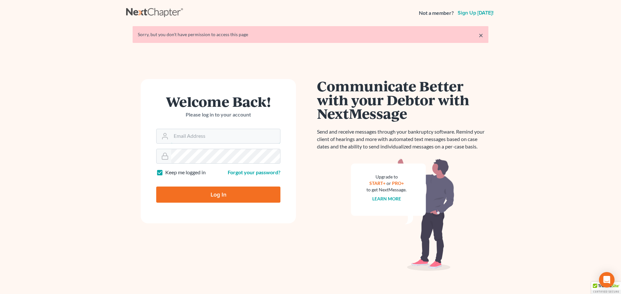
type input "[PERSON_NAME][EMAIL_ADDRESS][DOMAIN_NAME]"
click at [207, 193] on input "Log In" at bounding box center [218, 195] width 124 height 16
type input "Thinking..."
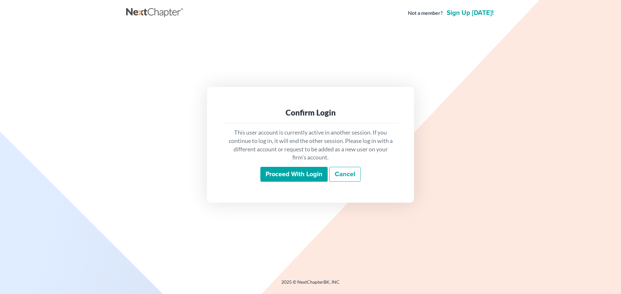
click at [287, 175] on input "Proceed with login" at bounding box center [293, 174] width 67 height 15
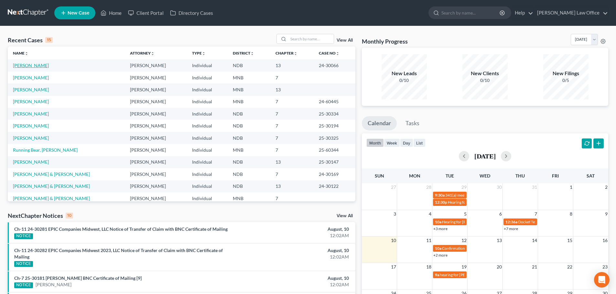
click at [29, 67] on link "[PERSON_NAME]" at bounding box center [31, 65] width 36 height 5
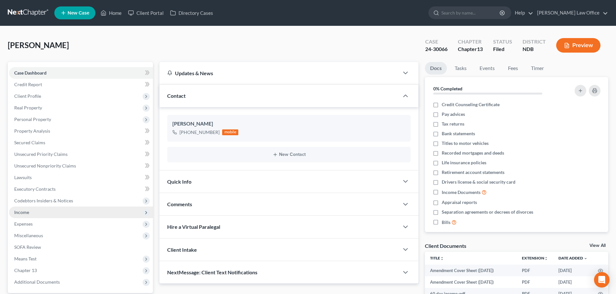
click at [26, 212] on span "Income" at bounding box center [21, 212] width 15 height 5
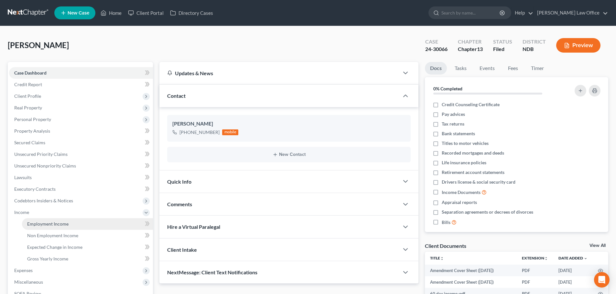
click at [38, 227] on span "Employment Income" at bounding box center [47, 223] width 41 height 5
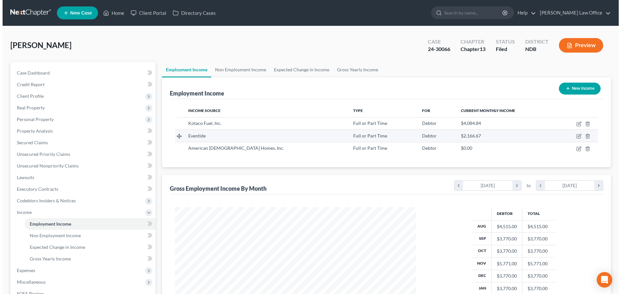
scroll to position [121, 254]
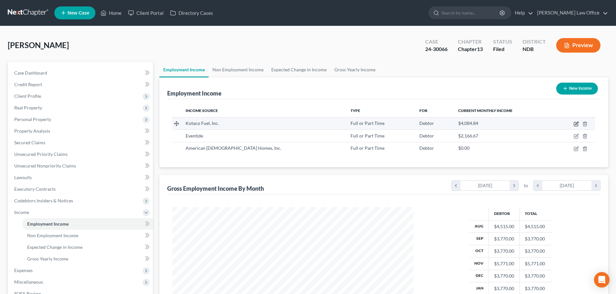
click at [574, 123] on icon "button" at bounding box center [576, 124] width 4 height 4
select select "0"
select select "29"
select select "2"
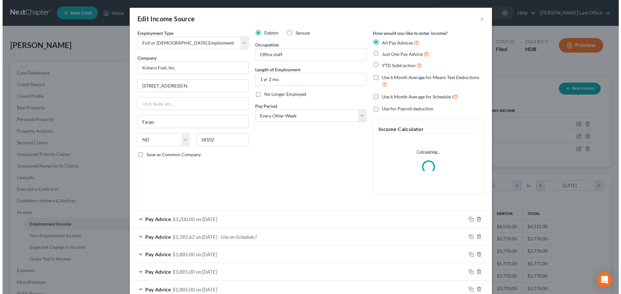
scroll to position [122, 256]
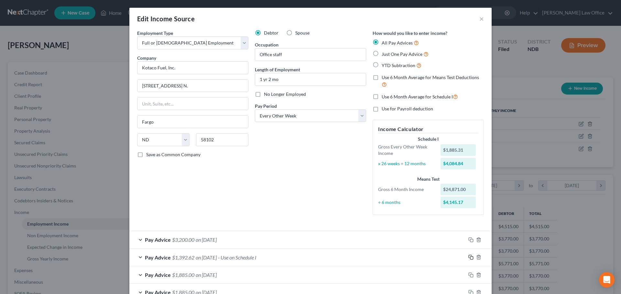
click at [470, 257] on rect "button" at bounding box center [471, 258] width 3 height 3
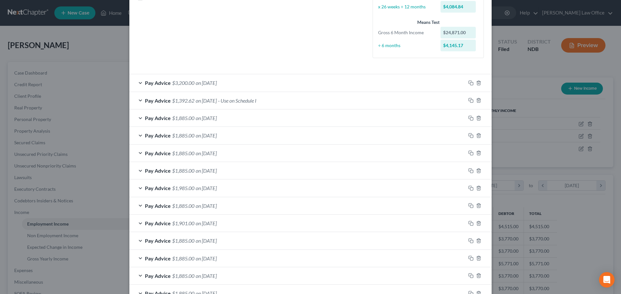
scroll to position [203, 0]
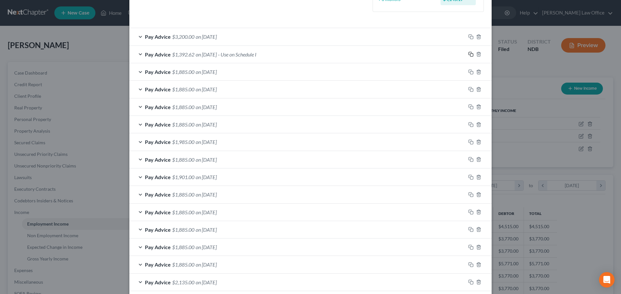
click at [469, 55] on icon "button" at bounding box center [470, 54] width 5 height 5
click at [470, 54] on rect "button" at bounding box center [471, 55] width 3 height 3
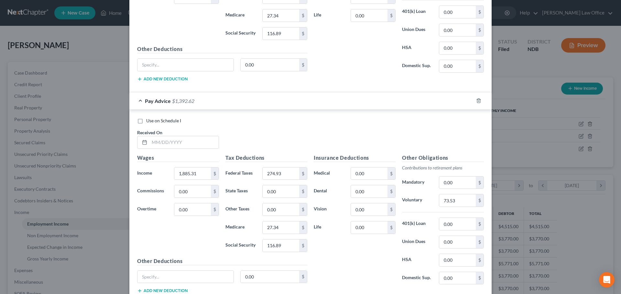
scroll to position [1118, 0]
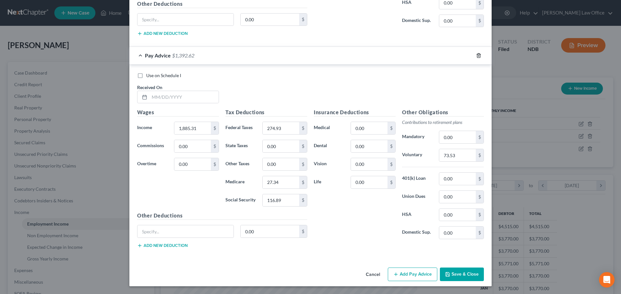
click at [476, 53] on icon "button" at bounding box center [478, 55] width 5 height 5
click at [476, 56] on icon "button" at bounding box center [478, 55] width 5 height 5
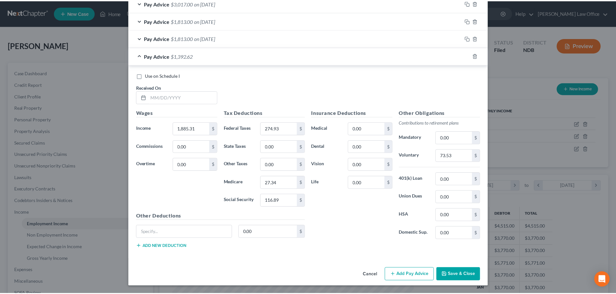
scroll to position [694, 0]
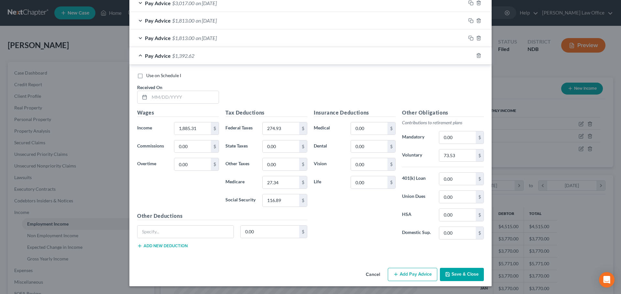
click at [146, 76] on label "Use on Schedule I" at bounding box center [163, 75] width 35 height 6
click at [149, 76] on input "Use on Schedule I" at bounding box center [151, 74] width 4 height 4
checkbox input "true"
click at [189, 93] on input "text" at bounding box center [183, 97] width 69 height 12
click at [142, 98] on icon at bounding box center [144, 97] width 5 height 5
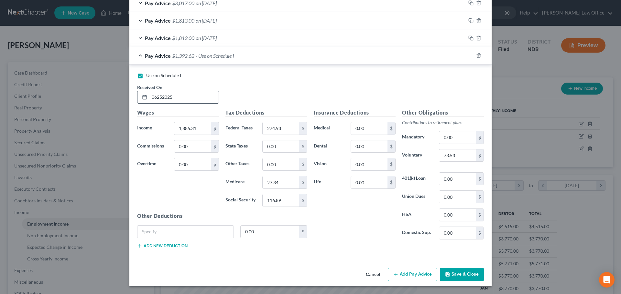
click at [142, 98] on icon at bounding box center [144, 97] width 5 height 5
drag, startPoint x: 175, startPoint y: 97, endPoint x: 142, endPoint y: 95, distance: 33.0
click at [142, 95] on div "06252025" at bounding box center [178, 97] width 82 height 13
type input "[DATE]"
type input "2,038.96"
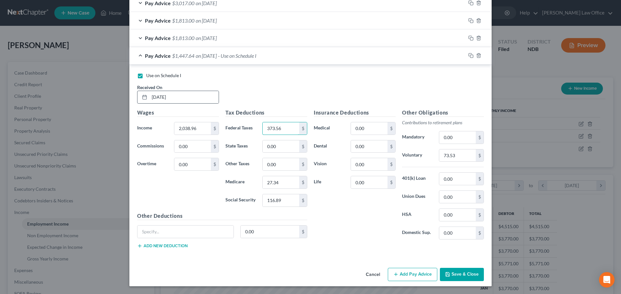
type input "373.56"
type input "25"
type input "27.31"
type input "116.76"
type input "134.85"
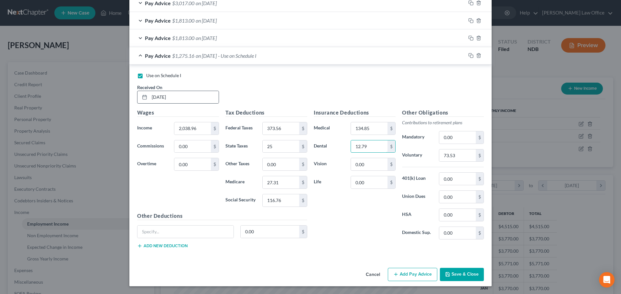
type input "12.79"
type input "2.11"
type input "14.1"
type input "2"
type input "40.78"
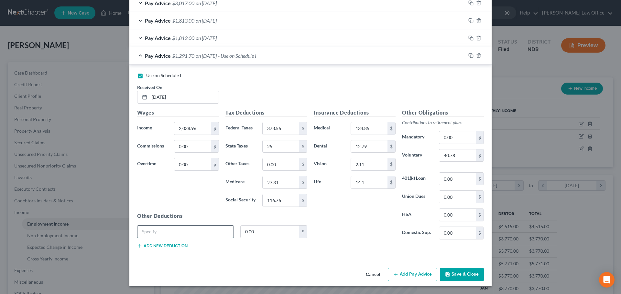
click at [149, 232] on input "text" at bounding box center [185, 232] width 96 height 12
type input "Accident, Critical, LTD"
type input "18.94"
click at [455, 272] on button "Save & Close" at bounding box center [462, 275] width 44 height 14
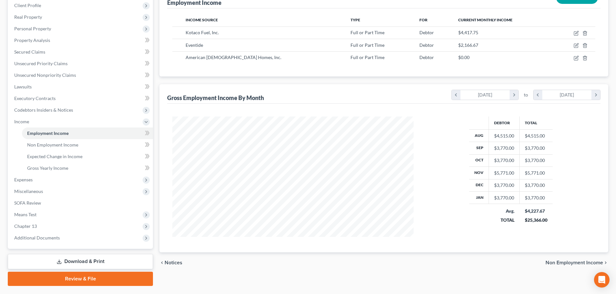
scroll to position [107, 0]
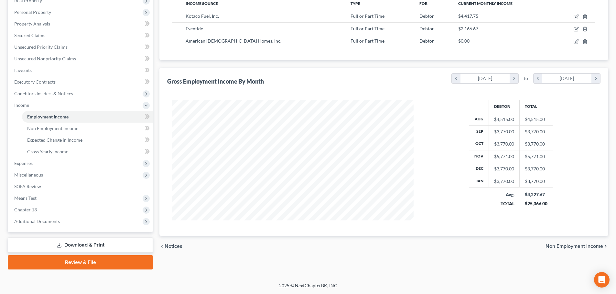
click at [101, 243] on link "Download & Print" at bounding box center [80, 245] width 145 height 15
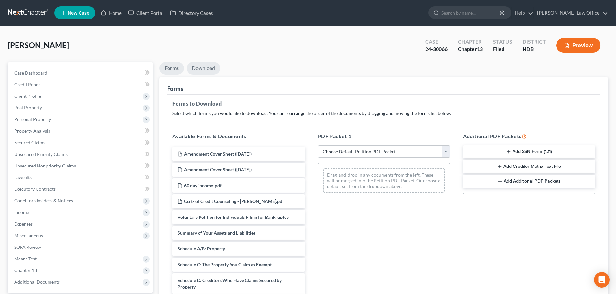
click at [205, 67] on link "Download" at bounding box center [203, 68] width 34 height 13
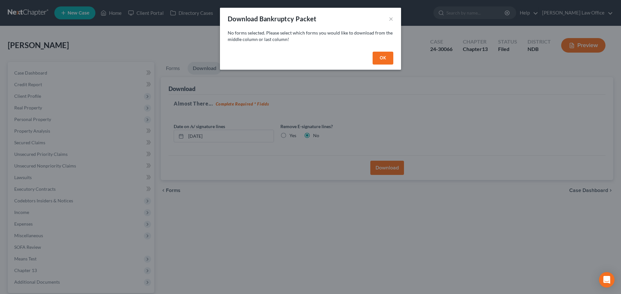
click at [387, 58] on button "OK" at bounding box center [382, 58] width 21 height 13
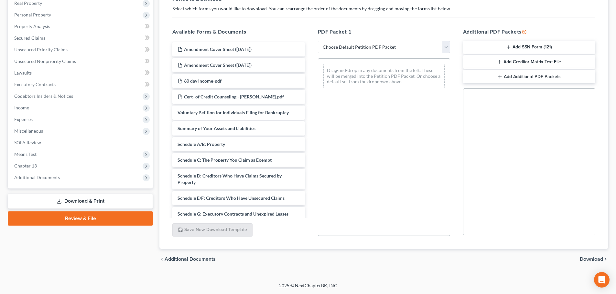
scroll to position [155, 0]
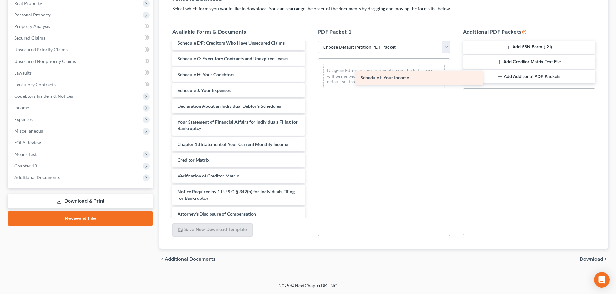
drag, startPoint x: 193, startPoint y: 87, endPoint x: 376, endPoint y: 75, distance: 183.4
click at [310, 75] on div "Schedule I: Your Income Amendment Cover Sheet ([DATE]) Amendment Cover Sheet ([…" at bounding box center [238, 54] width 143 height 335
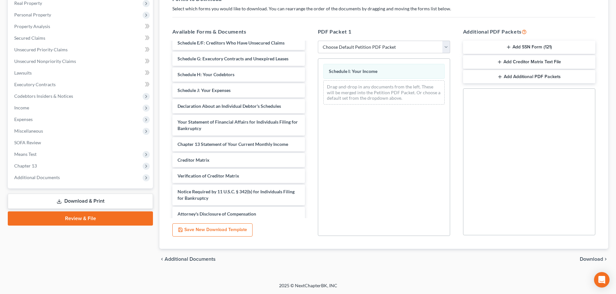
scroll to position [0, 0]
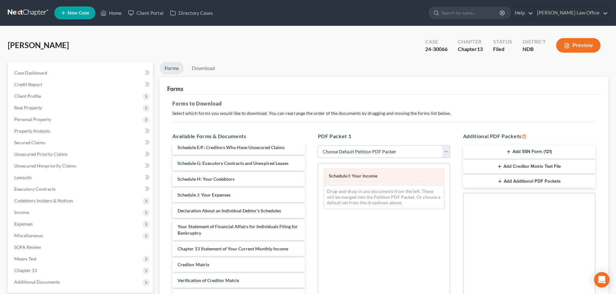
click at [393, 178] on div "Schedule I: Your Income" at bounding box center [383, 176] width 121 height 15
click at [198, 65] on link "Download" at bounding box center [203, 68] width 34 height 13
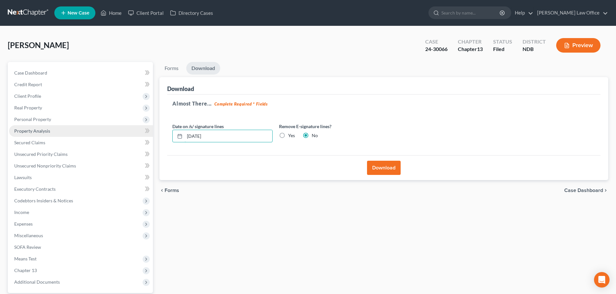
drag, startPoint x: 227, startPoint y: 140, endPoint x: 42, endPoint y: 130, distance: 185.5
click at [42, 130] on div "Petition Navigation Case Dashboard Payments Invoices Payments Payments Credit R…" at bounding box center [308, 196] width 607 height 269
click at [288, 134] on label "Yes" at bounding box center [291, 136] width 7 height 6
click at [291, 134] on input "Yes" at bounding box center [293, 135] width 4 height 4
radio input "true"
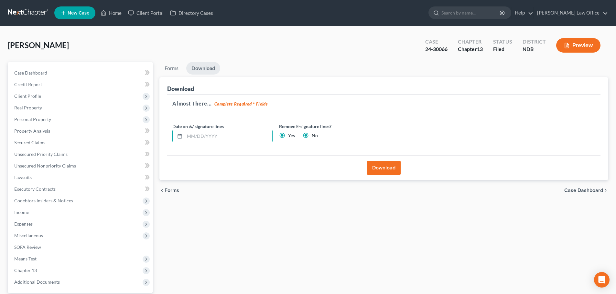
radio input "false"
click at [381, 168] on button "Download" at bounding box center [384, 168] width 34 height 14
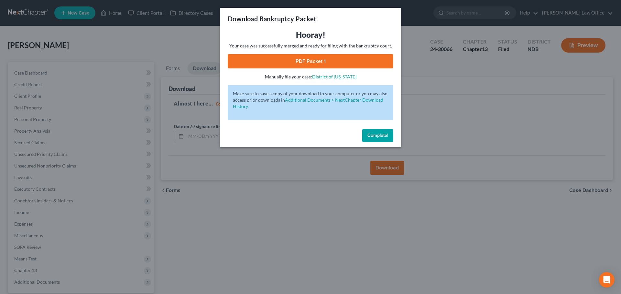
click at [341, 63] on link "PDF Packet 1" at bounding box center [310, 61] width 165 height 14
click at [374, 132] on button "Complete!" at bounding box center [377, 135] width 31 height 13
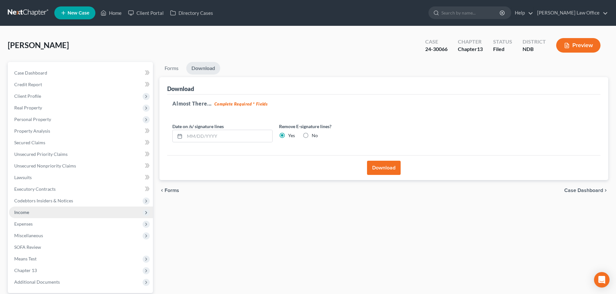
click at [38, 212] on span "Income" at bounding box center [81, 213] width 144 height 12
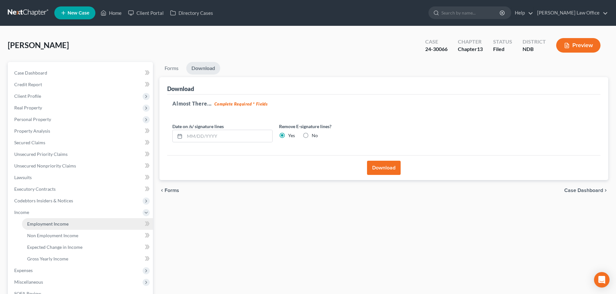
click at [39, 222] on span "Employment Income" at bounding box center [47, 223] width 41 height 5
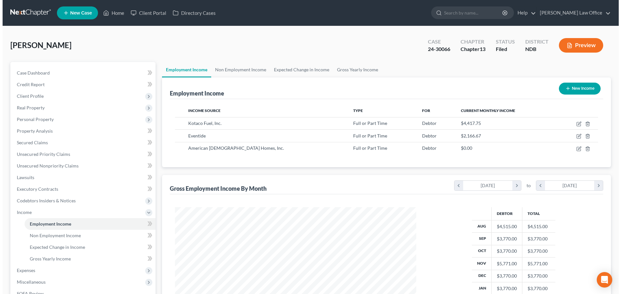
scroll to position [121, 254]
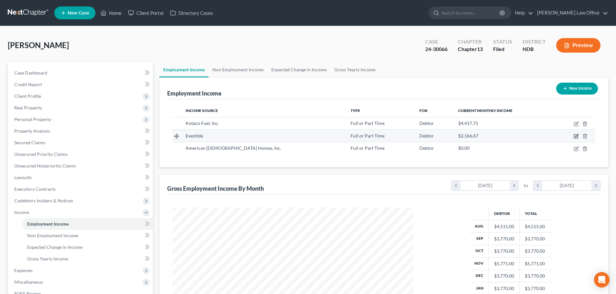
click at [576, 135] on icon "button" at bounding box center [576, 137] width 4 height 4
select select "0"
select select "24"
select select "2"
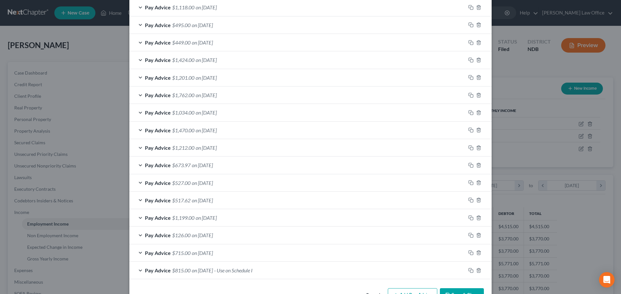
scroll to position [253, 0]
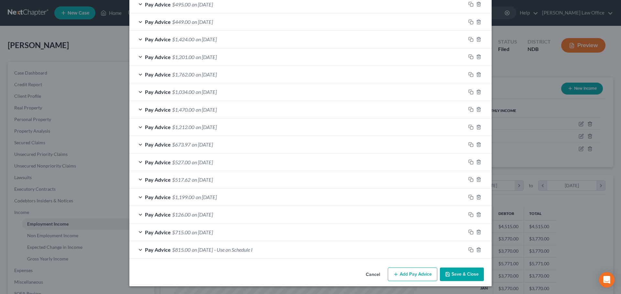
click at [192, 250] on span "on 01/01/2023" at bounding box center [202, 250] width 21 height 6
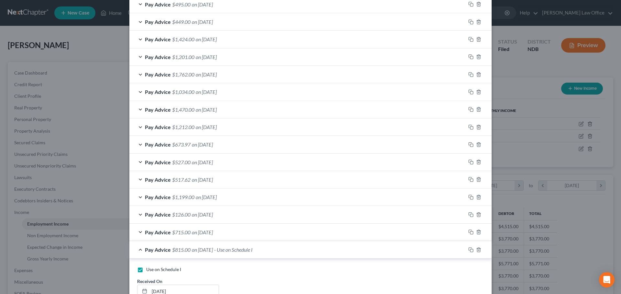
click at [146, 271] on label "Use on Schedule I" at bounding box center [163, 270] width 35 height 6
click at [149, 271] on input "Use on Schedule I" at bounding box center [151, 269] width 4 height 4
checkbox input "false"
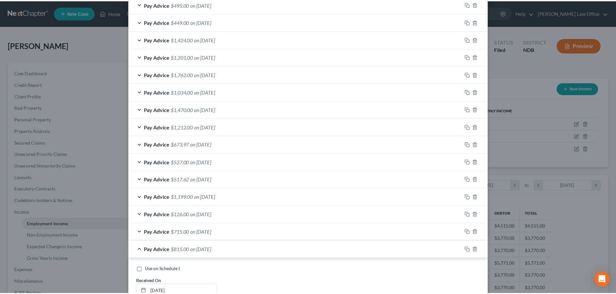
scroll to position [448, 0]
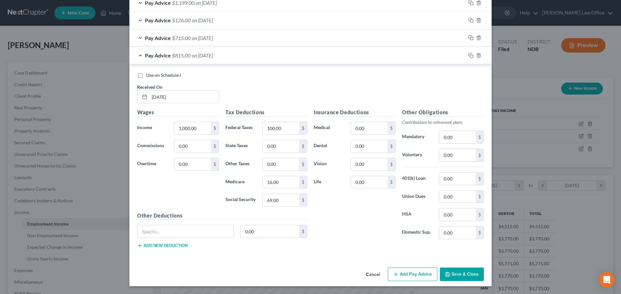
click at [467, 276] on button "Save & Close" at bounding box center [462, 275] width 44 height 14
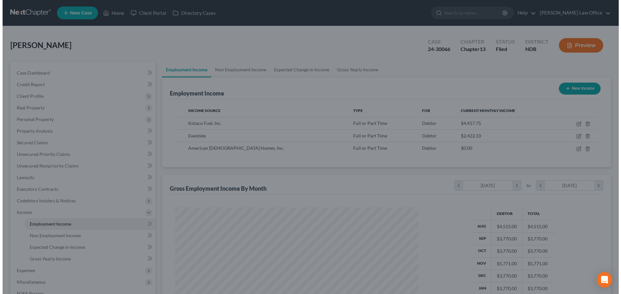
scroll to position [323083, 322950]
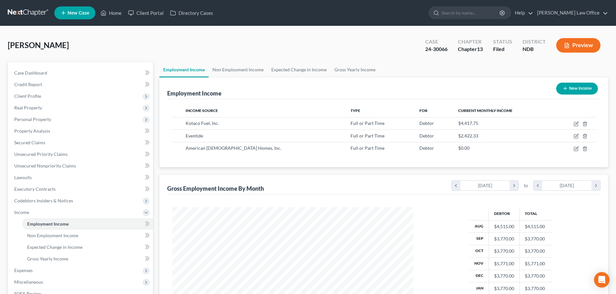
click at [588, 45] on button "Preview" at bounding box center [578, 45] width 44 height 15
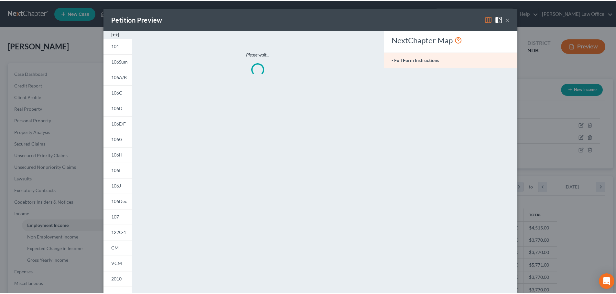
scroll to position [122, 256]
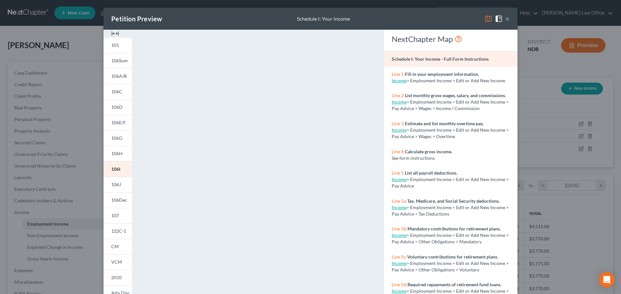
click at [506, 19] on button "×" at bounding box center [507, 19] width 5 height 8
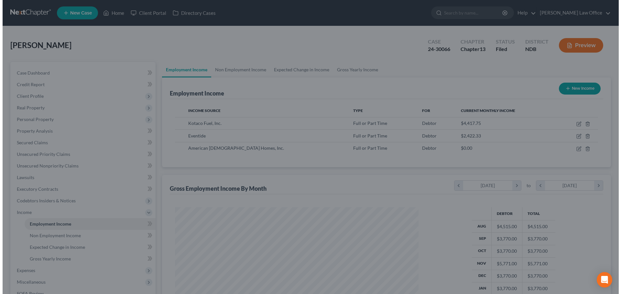
scroll to position [323083, 322950]
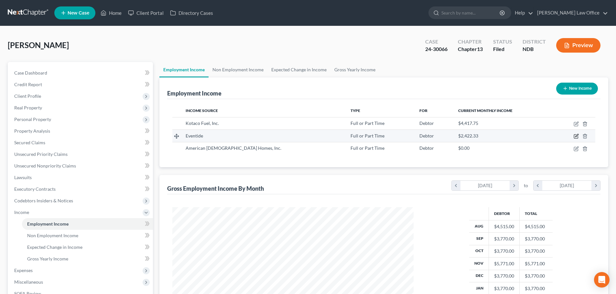
click at [574, 135] on icon "button" at bounding box center [576, 137] width 4 height 4
select select "0"
select select "24"
select select "2"
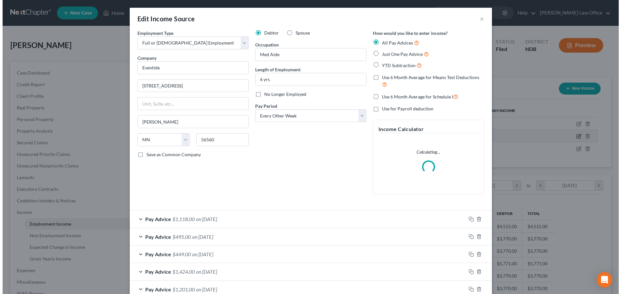
scroll to position [122, 256]
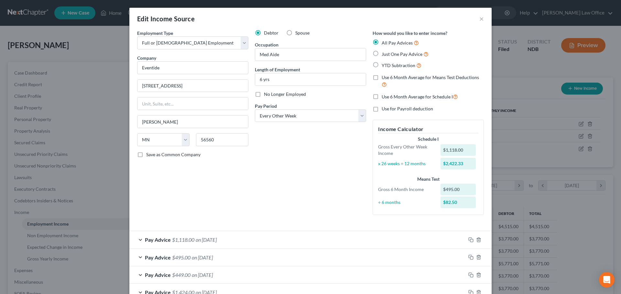
click at [264, 96] on label "No Longer Employed" at bounding box center [285, 94] width 42 height 6
click at [266, 95] on input "No Longer Employed" at bounding box center [268, 93] width 4 height 4
checkbox input "true"
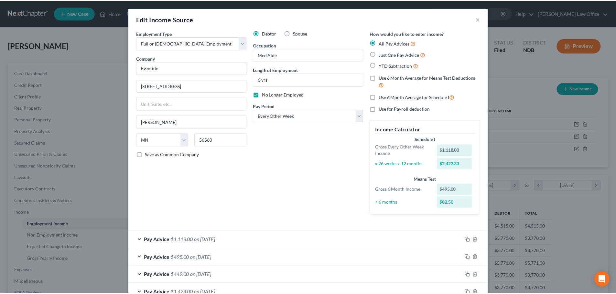
scroll to position [253, 0]
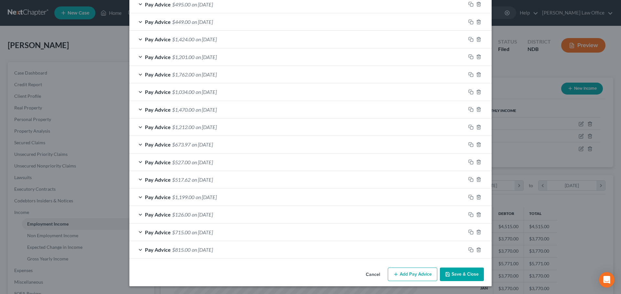
click at [461, 275] on button "Save & Close" at bounding box center [462, 275] width 44 height 14
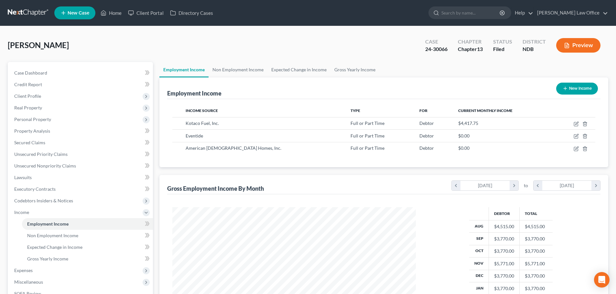
scroll to position [323083, 322950]
click at [75, 250] on span "Expected Change in Income" at bounding box center [54, 247] width 55 height 5
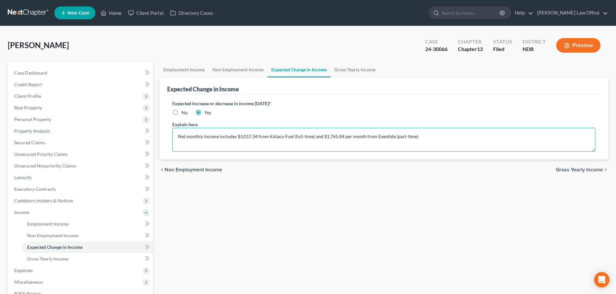
drag, startPoint x: 437, startPoint y: 133, endPoint x: -61, endPoint y: 136, distance: 497.7
click at [0, 136] on html "Home New Case Client Portal Directory Cases Cheryl Bergian Law Office cheryl@ch…" at bounding box center [308, 201] width 616 height 402
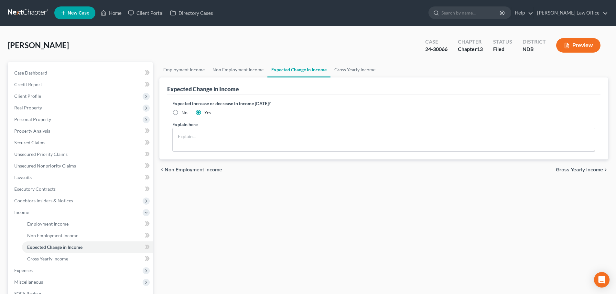
click at [181, 113] on label "No" at bounding box center [184, 113] width 6 height 6
click at [184, 113] on input "No" at bounding box center [186, 112] width 4 height 4
radio input "true"
click at [575, 171] on span "Gross Yearly Income" at bounding box center [579, 169] width 47 height 5
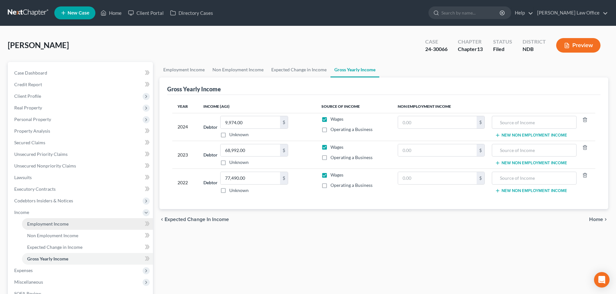
click at [54, 222] on span "Employment Income" at bounding box center [47, 223] width 41 height 5
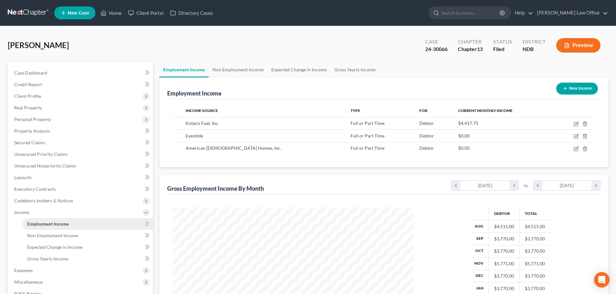
scroll to position [121, 254]
click at [576, 45] on button "Preview" at bounding box center [578, 45] width 44 height 15
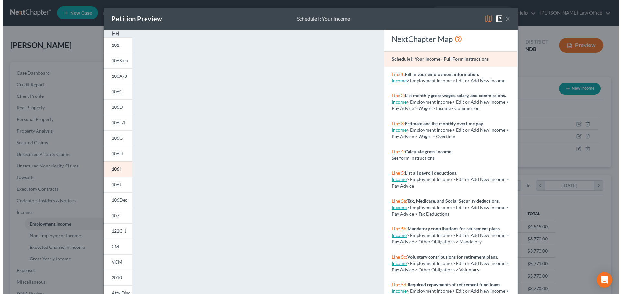
scroll to position [323083, 322950]
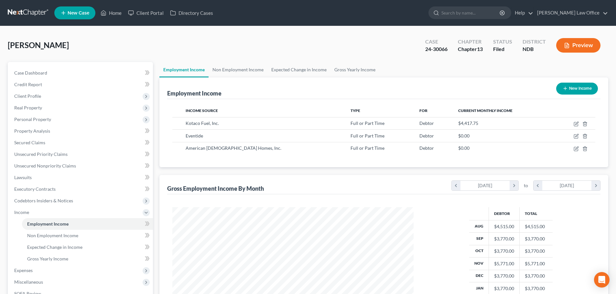
drag, startPoint x: 617, startPoint y: 217, endPoint x: 620, endPoint y: 294, distance: 76.7
click at [580, 46] on button "Preview" at bounding box center [578, 45] width 44 height 15
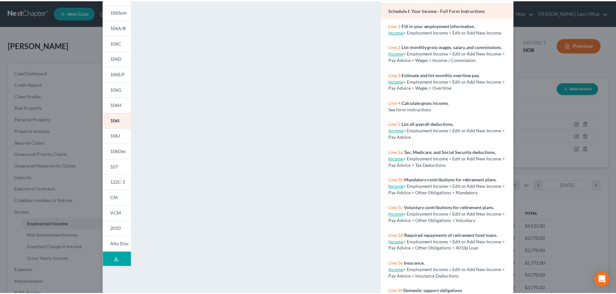
scroll to position [0, 0]
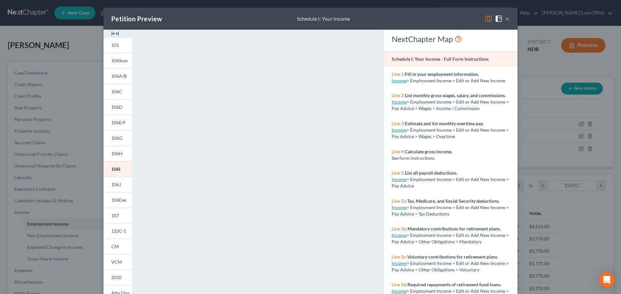
click at [505, 19] on button "×" at bounding box center [507, 19] width 5 height 8
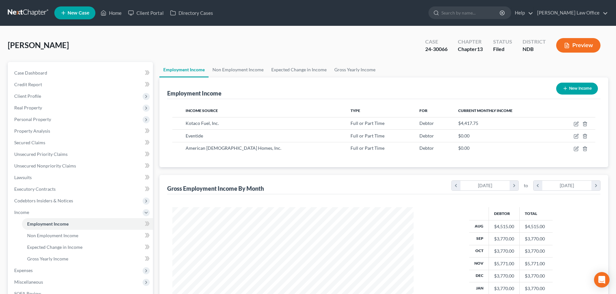
scroll to position [107, 0]
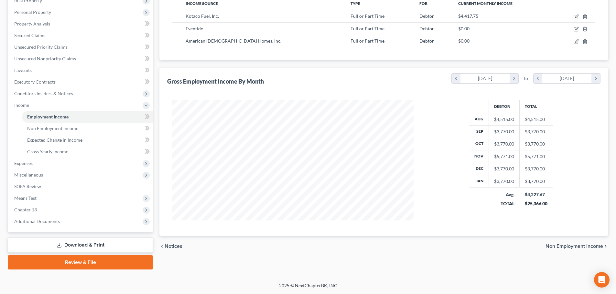
click at [69, 248] on link "Download & Print" at bounding box center [80, 245] width 145 height 15
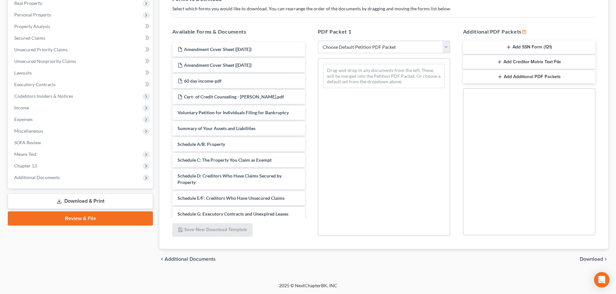
scroll to position [155, 0]
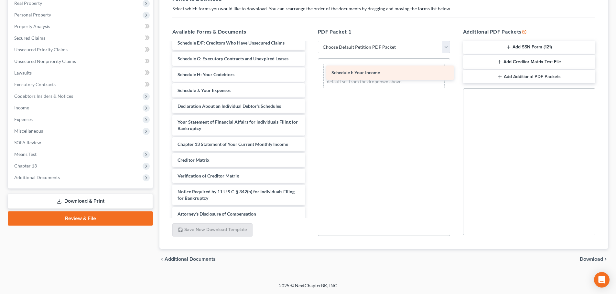
drag, startPoint x: 209, startPoint y: 90, endPoint x: 363, endPoint y: 72, distance: 154.9
click at [310, 72] on div "Schedule I: Your Income Amendment Cover Sheet ([DATE]) Amendment Cover Sheet ([…" at bounding box center [238, 54] width 143 height 335
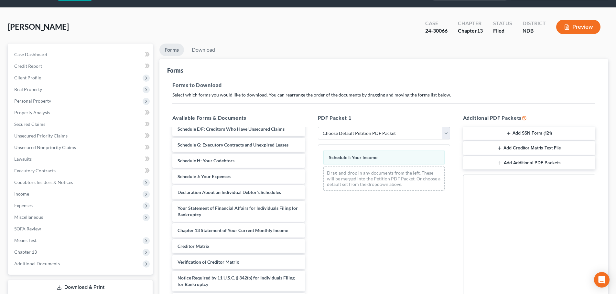
scroll to position [0, 0]
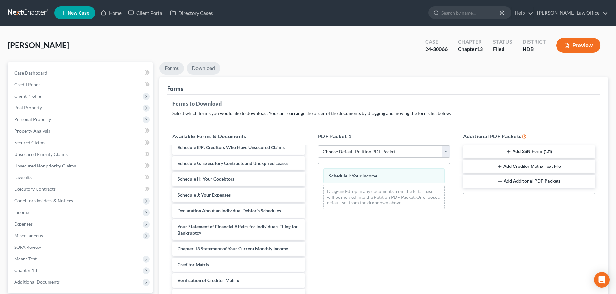
click at [207, 68] on link "Download" at bounding box center [203, 68] width 34 height 13
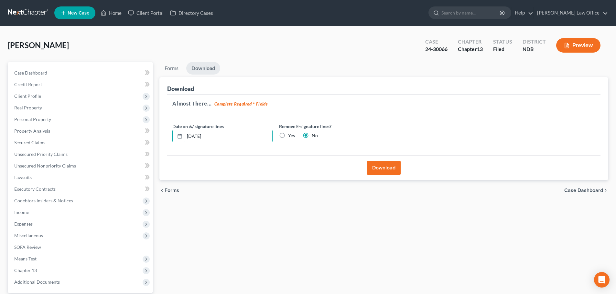
drag, startPoint x: 222, startPoint y: 138, endPoint x: 142, endPoint y: 135, distance: 80.5
click at [142, 135] on div "Petition Navigation Case Dashboard Payments Invoices Payments Payments Credit R…" at bounding box center [308, 196] width 607 height 269
click at [288, 137] on label "Yes" at bounding box center [291, 136] width 7 height 6
click at [291, 137] on input "Yes" at bounding box center [293, 135] width 4 height 4
radio input "true"
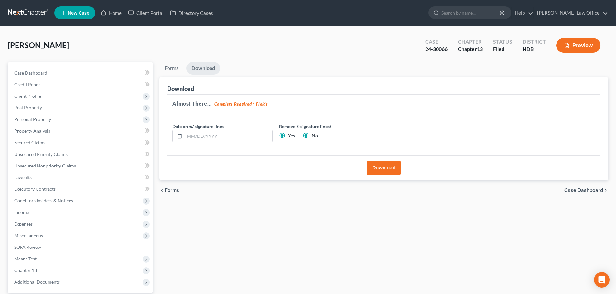
radio input "false"
click at [376, 169] on button "Download" at bounding box center [384, 168] width 34 height 14
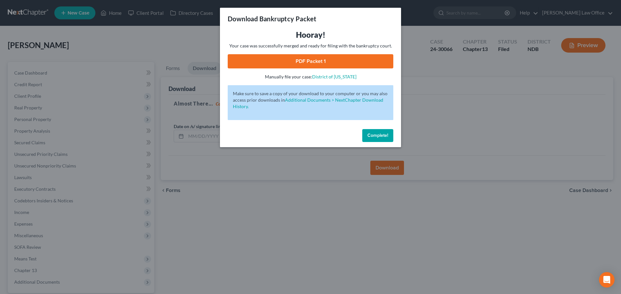
click at [300, 62] on link "PDF Packet 1" at bounding box center [310, 61] width 165 height 14
click at [373, 135] on span "Complete!" at bounding box center [377, 135] width 21 height 5
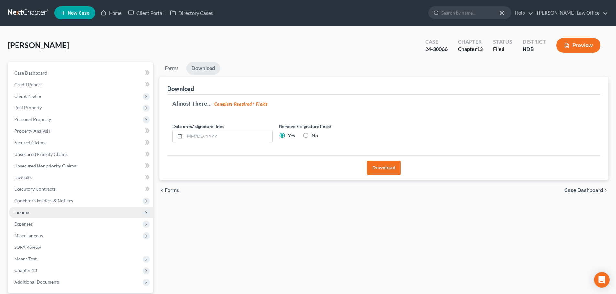
click at [24, 212] on span "Income" at bounding box center [21, 212] width 15 height 5
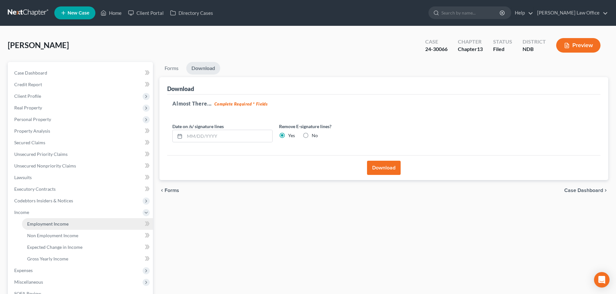
click at [38, 226] on span "Employment Income" at bounding box center [47, 223] width 41 height 5
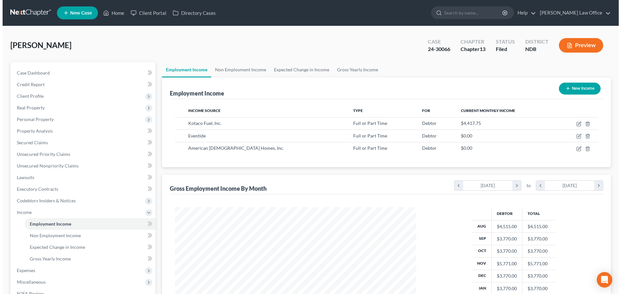
scroll to position [121, 254]
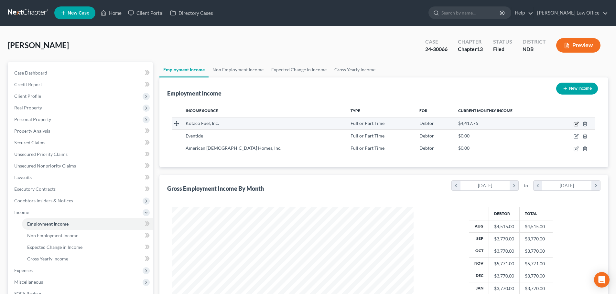
click at [576, 123] on icon "button" at bounding box center [575, 124] width 5 height 5
select select "0"
select select "29"
select select "2"
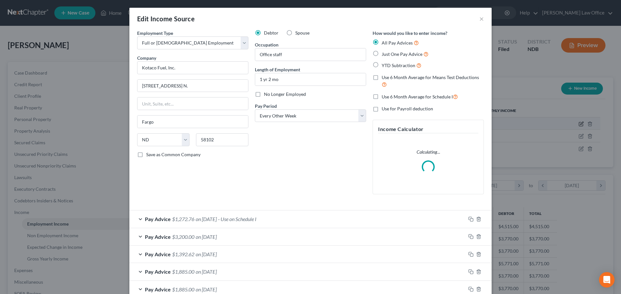
scroll to position [122, 256]
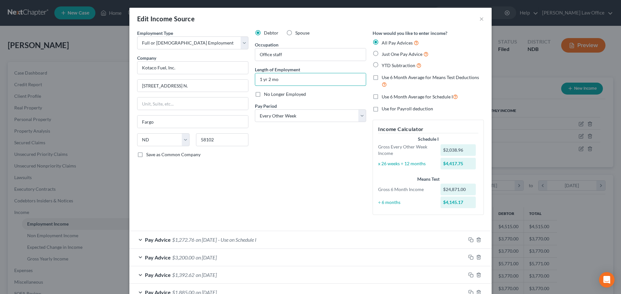
drag, startPoint x: 288, startPoint y: 83, endPoint x: 205, endPoint y: 77, distance: 82.9
click at [205, 77] on div "Employment Type * Select Full or [DEMOGRAPHIC_DATA] Employment Self Employment …" at bounding box center [310, 128] width 353 height 196
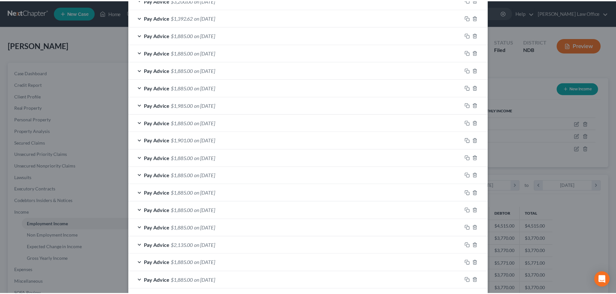
scroll to position [499, 0]
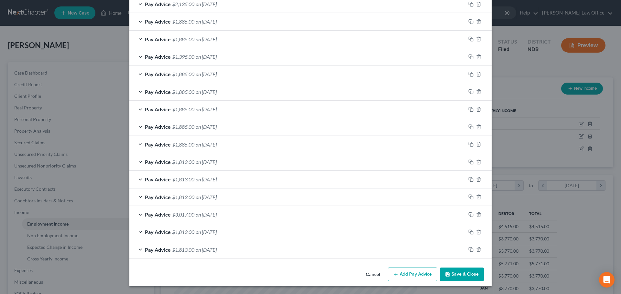
click at [456, 278] on button "Save & Close" at bounding box center [462, 275] width 44 height 14
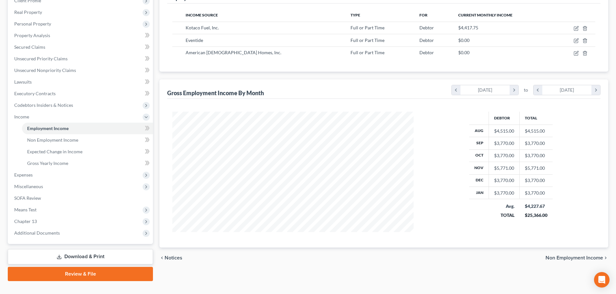
scroll to position [107, 0]
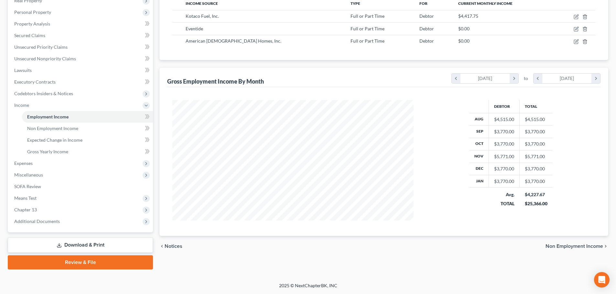
click at [67, 243] on link "Download & Print" at bounding box center [80, 245] width 145 height 15
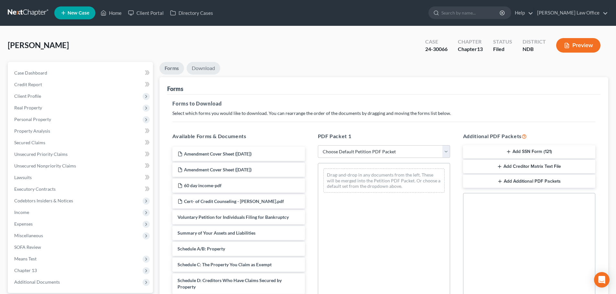
click at [208, 66] on link "Download" at bounding box center [203, 68] width 34 height 13
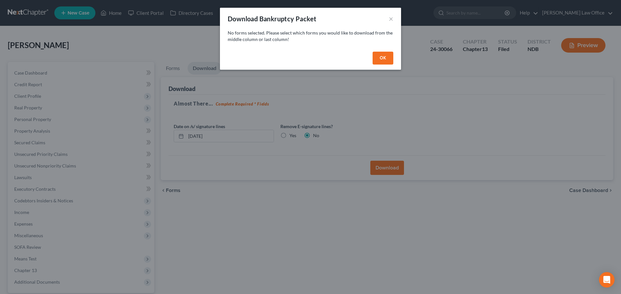
click at [387, 56] on button "OK" at bounding box center [382, 58] width 21 height 13
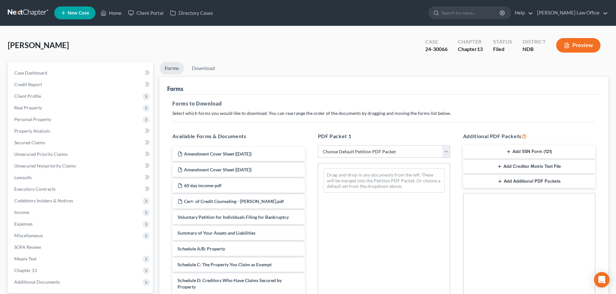
click at [168, 67] on link "Forms" at bounding box center [171, 68] width 25 height 13
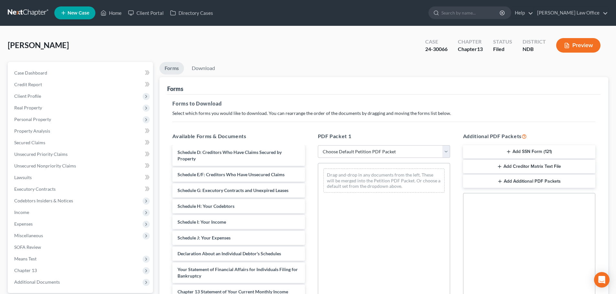
scroll to position [139, 0]
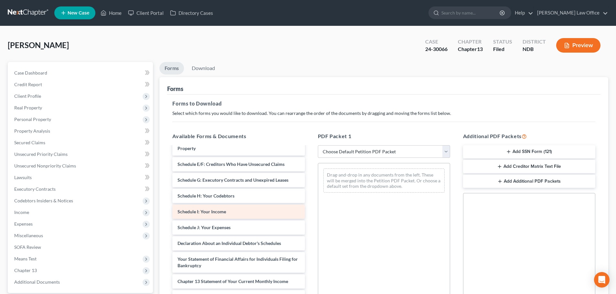
click at [223, 214] on span "Schedule I: Your Income" at bounding box center [201, 211] width 48 height 5
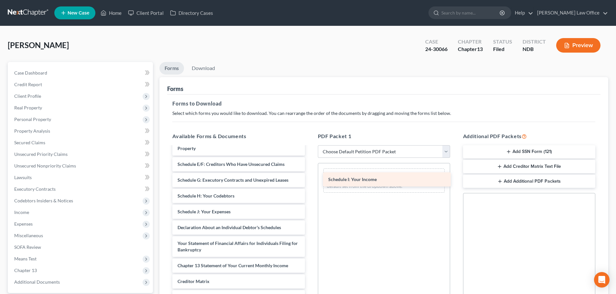
drag, startPoint x: 222, startPoint y: 213, endPoint x: 373, endPoint y: 180, distance: 154.0
click at [310, 180] on div "Schedule I: Your Income Amendment Cover Sheet ([DATE]) Amendment Cover Sheet ([…" at bounding box center [238, 175] width 143 height 335
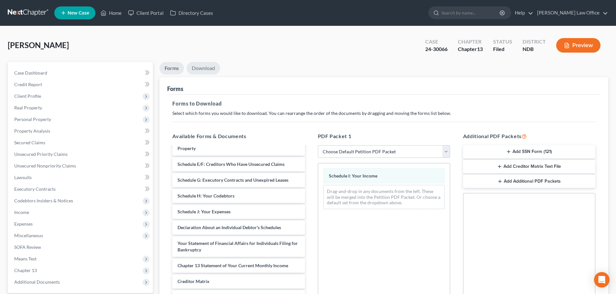
click at [209, 66] on link "Download" at bounding box center [203, 68] width 34 height 13
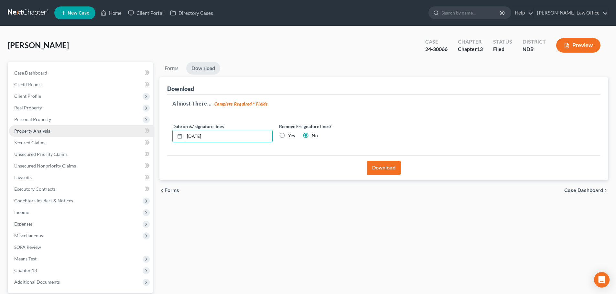
drag, startPoint x: 223, startPoint y: 139, endPoint x: 123, endPoint y: 134, distance: 100.3
click at [123, 134] on div "Petition Navigation Case Dashboard Payments Invoices Payments Payments Credit R…" at bounding box center [308, 196] width 607 height 269
click at [288, 136] on label "Yes" at bounding box center [291, 136] width 7 height 6
click at [291, 136] on input "Yes" at bounding box center [293, 135] width 4 height 4
radio input "true"
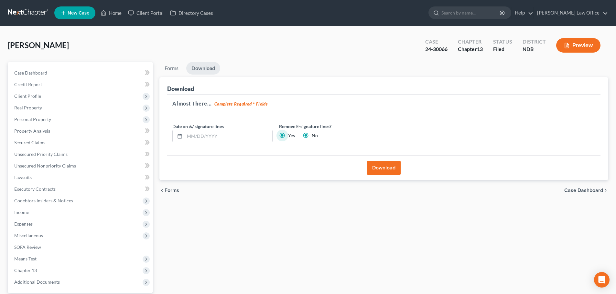
radio input "false"
click at [384, 167] on button "Download" at bounding box center [384, 168] width 34 height 14
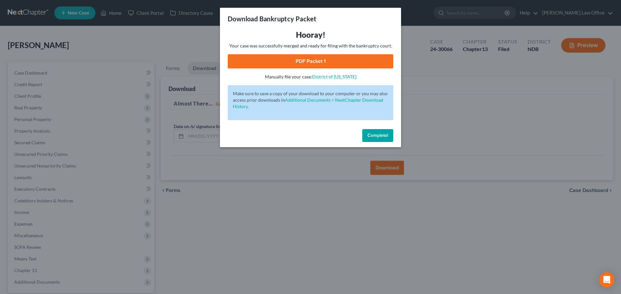
click at [356, 64] on link "PDF Packet 1" at bounding box center [310, 61] width 165 height 14
click at [386, 136] on span "Complete!" at bounding box center [377, 135] width 21 height 5
